Goal: Task Accomplishment & Management: Complete application form

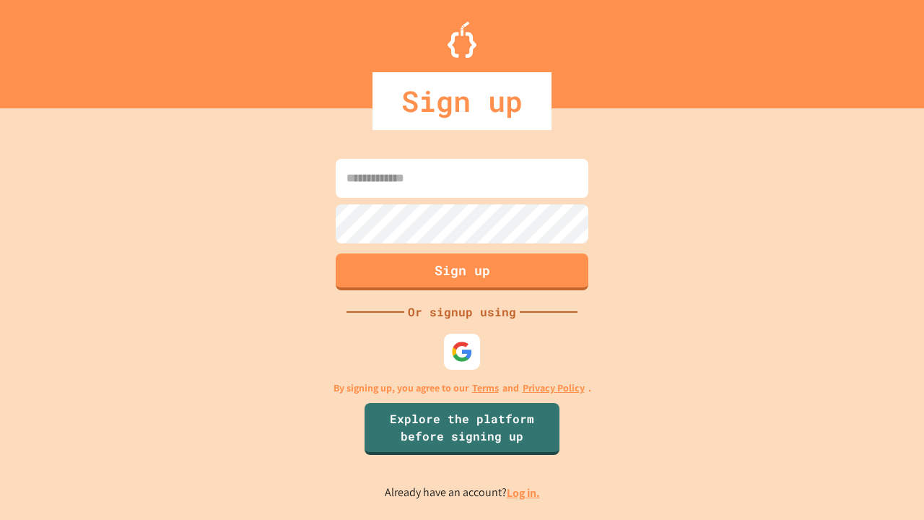
click at [524, 493] on link "Log in." at bounding box center [523, 492] width 33 height 15
